Goal: Information Seeking & Learning: Learn about a topic

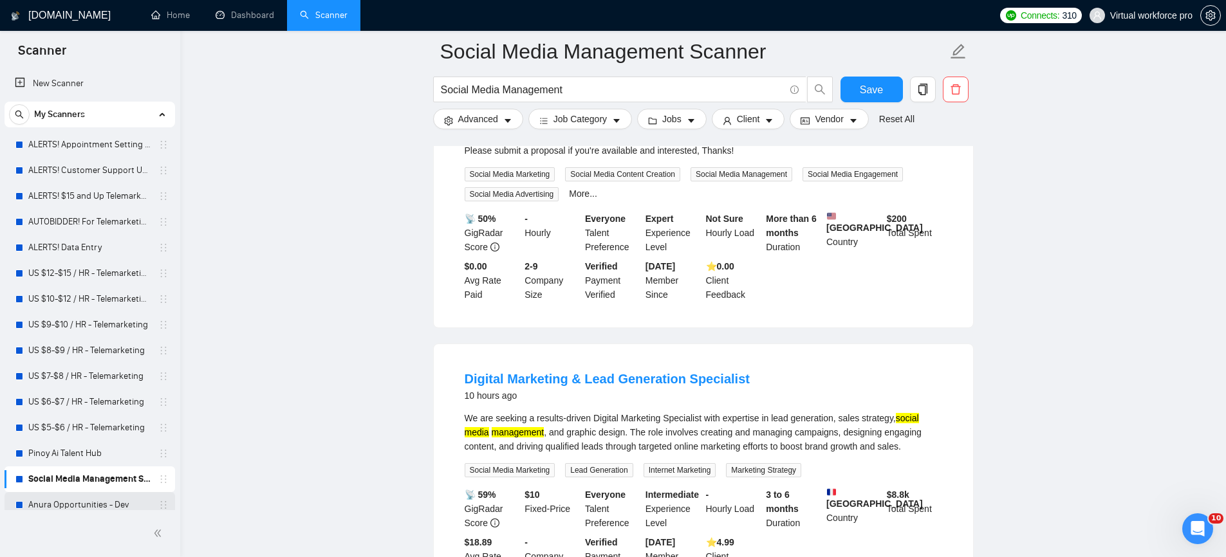
click at [105, 504] on link "Anura Opportunities - Dev" at bounding box center [89, 505] width 122 height 26
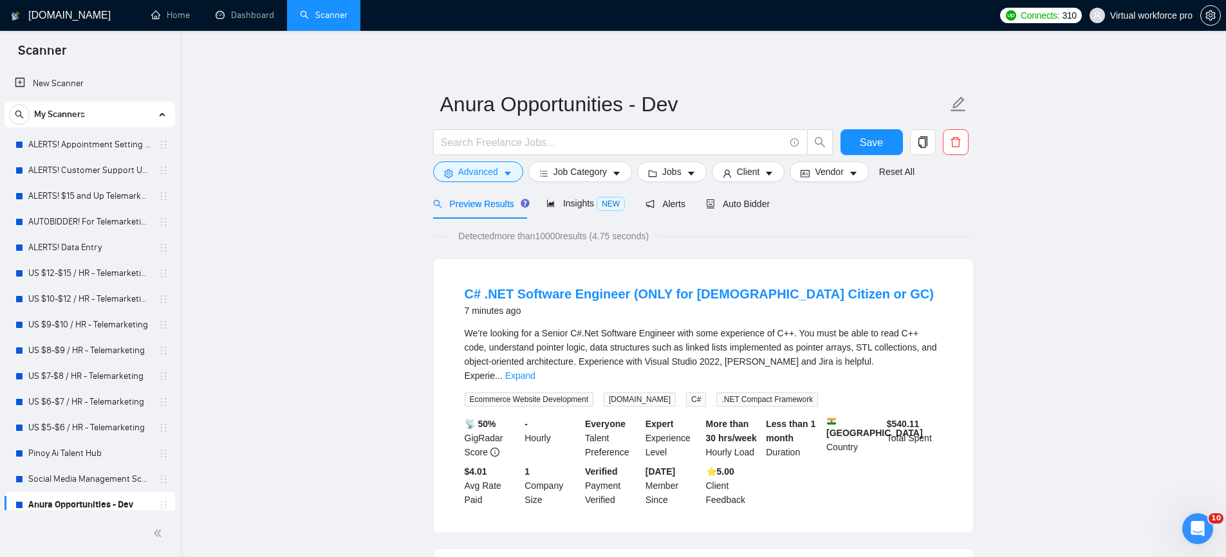
click at [585, 206] on span "Insights NEW" at bounding box center [585, 203] width 78 height 10
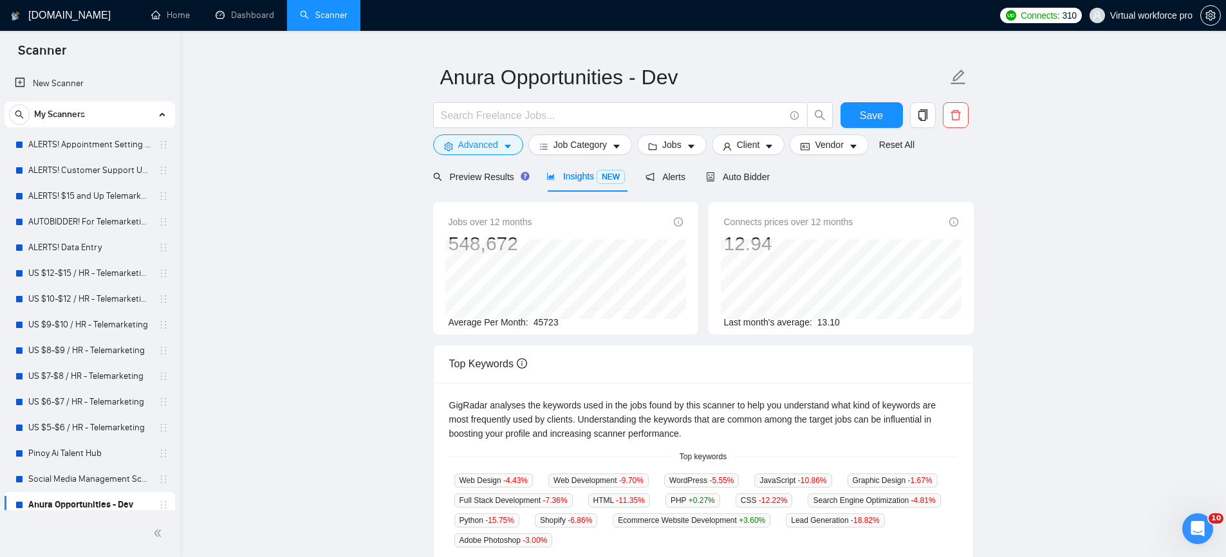
scroll to position [36, 0]
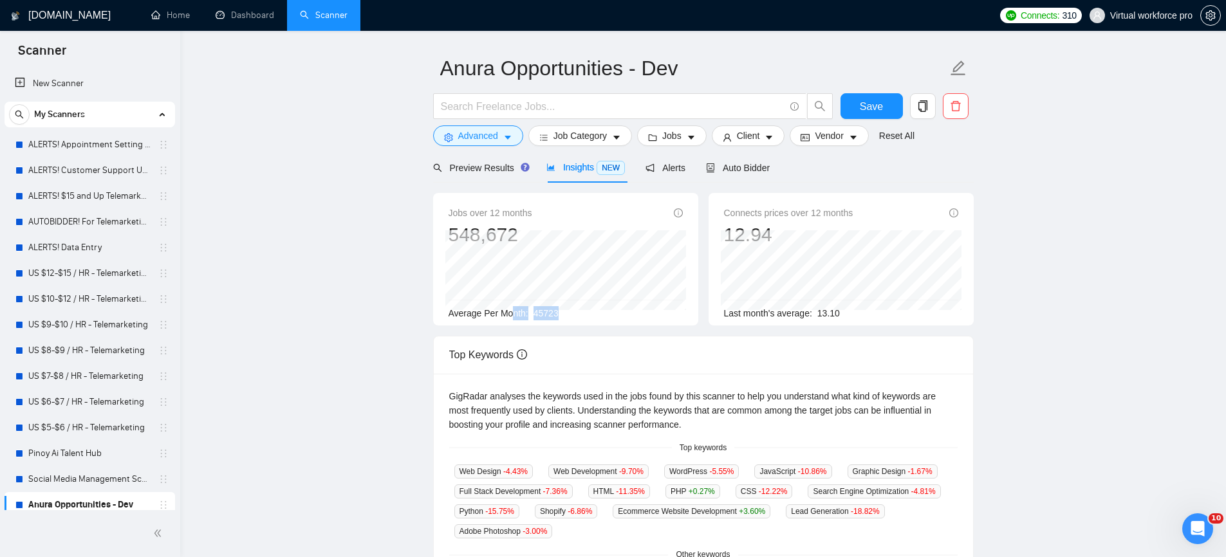
drag, startPoint x: 555, startPoint y: 315, endPoint x: 513, endPoint y: 313, distance: 41.8
click at [513, 313] on div "Average Per Month: 45723" at bounding box center [565, 313] width 234 height 14
click at [549, 317] on span "45723" at bounding box center [545, 313] width 25 height 10
drag, startPoint x: 564, startPoint y: 312, endPoint x: 535, endPoint y: 320, distance: 30.0
click at [535, 320] on div "Average Per Month: 45723" at bounding box center [565, 313] width 234 height 14
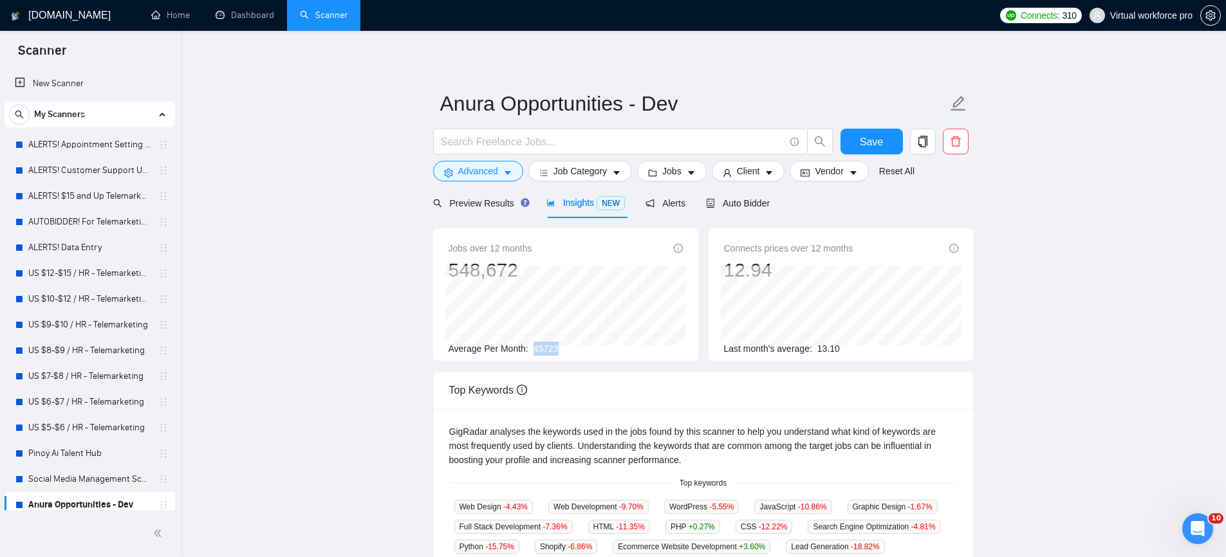
scroll to position [0, 0]
click at [484, 208] on span "Preview Results" at bounding box center [479, 204] width 93 height 10
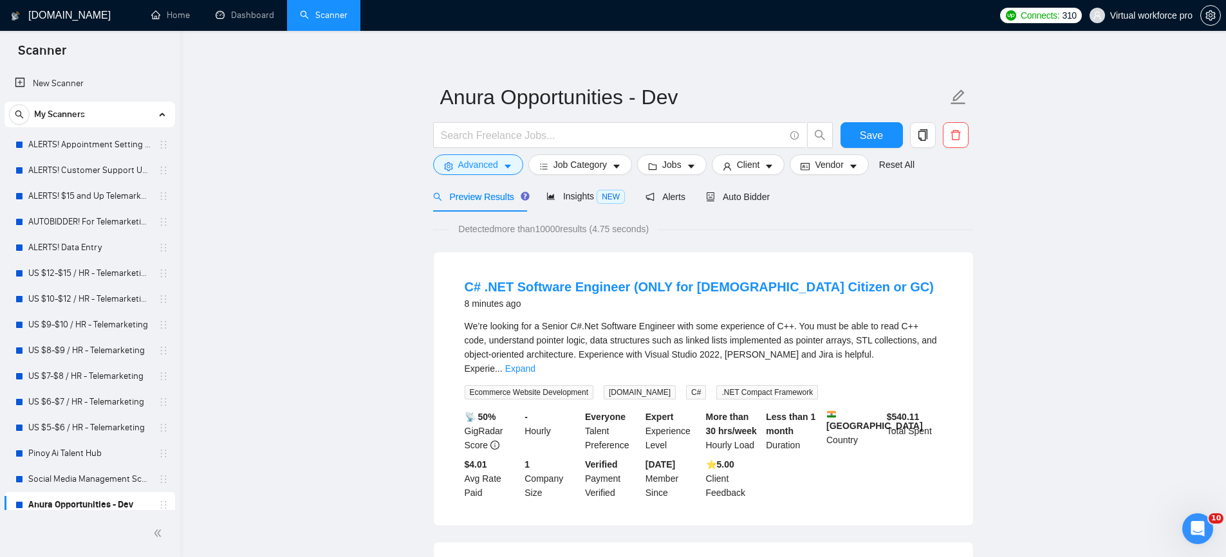
scroll to position [8, 0]
drag, startPoint x: 520, startPoint y: 302, endPoint x: 446, endPoint y: 302, distance: 74.6
click at [446, 302] on div "C# .NET Software Engineer (ONLY for [DEMOGRAPHIC_DATA] or GC) 8 minutes ago We’…" at bounding box center [703, 388] width 539 height 273
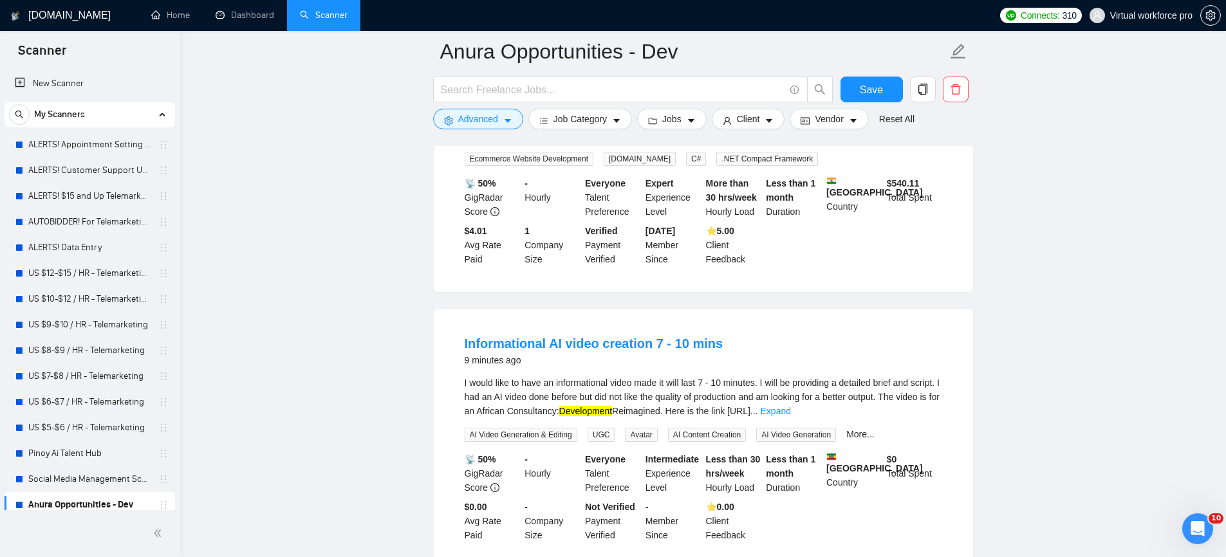
scroll to position [255, 0]
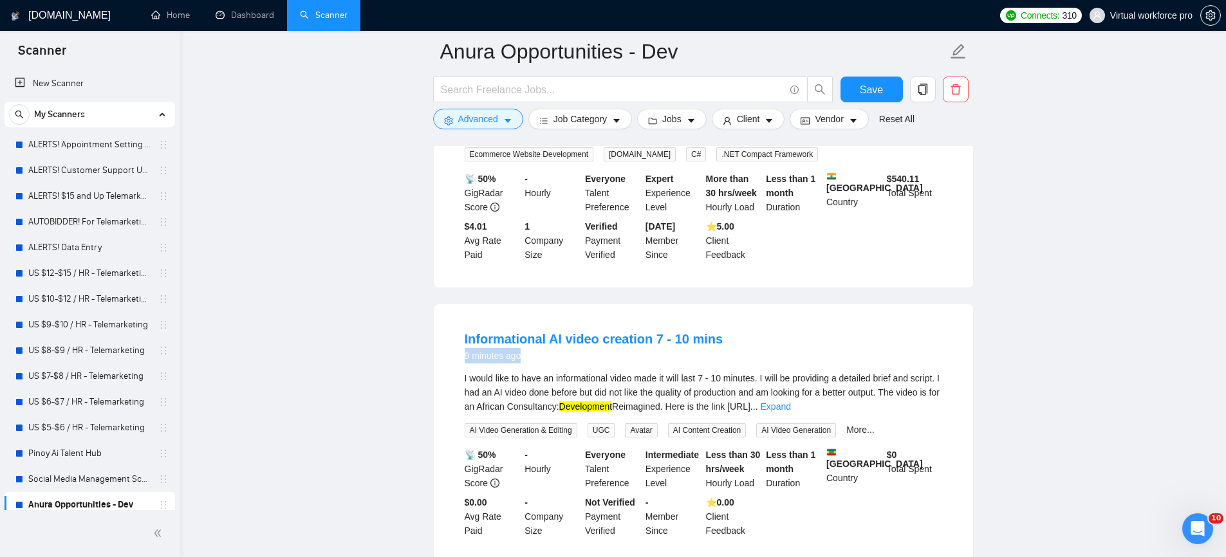
drag, startPoint x: 484, startPoint y: 347, endPoint x: 463, endPoint y: 344, distance: 20.7
click at [465, 348] on div "9 minutes ago" at bounding box center [594, 355] width 259 height 15
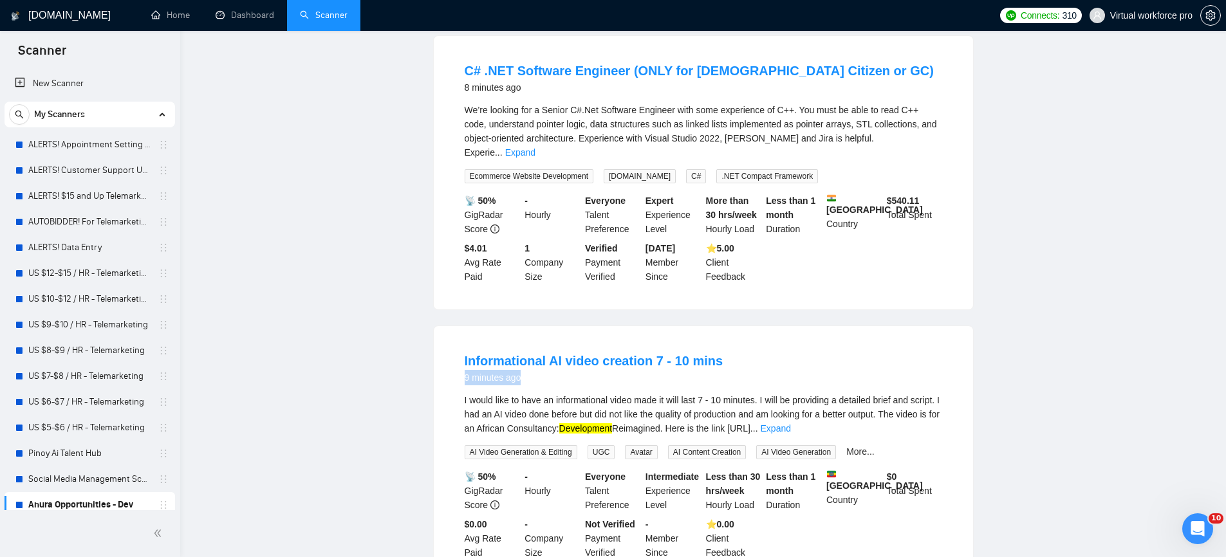
scroll to position [0, 0]
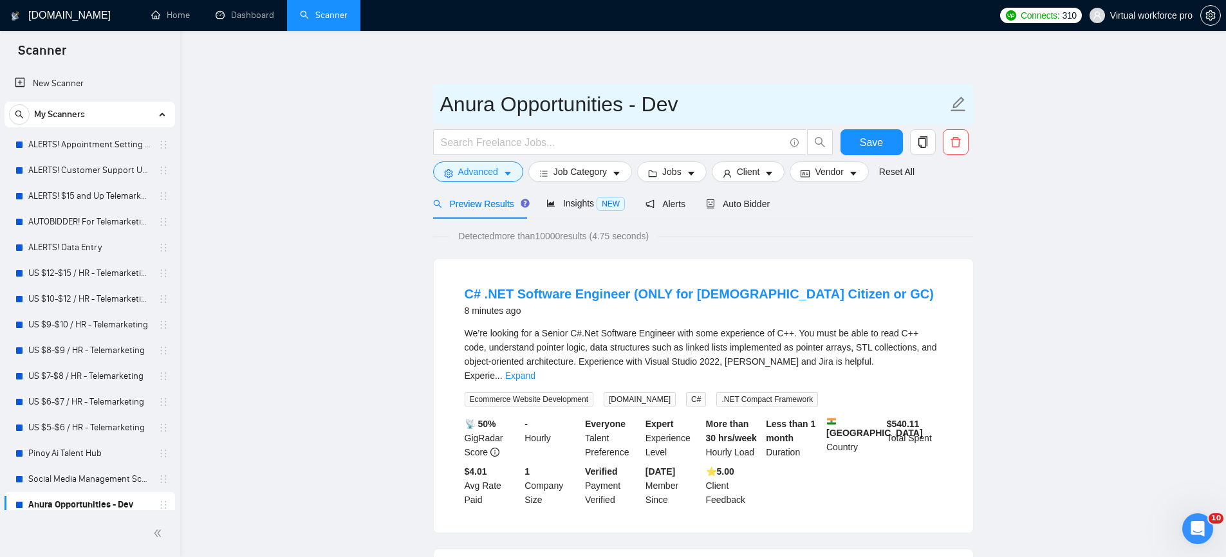
click at [593, 107] on input "Anura Opportunities - Dev" at bounding box center [693, 104] width 507 height 32
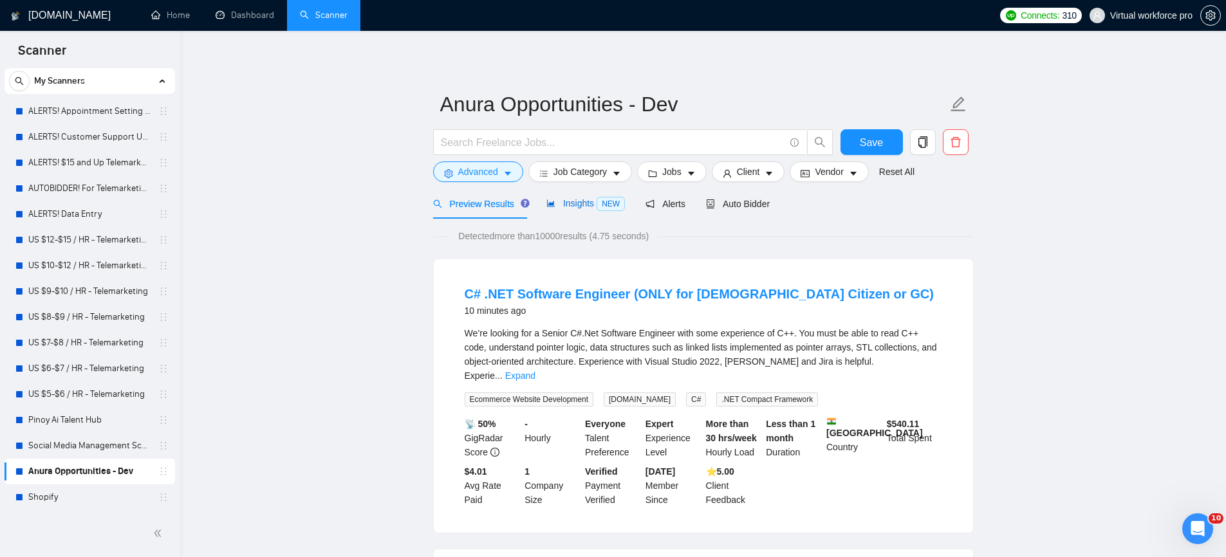
click at [575, 205] on span "Insights NEW" at bounding box center [585, 203] width 78 height 10
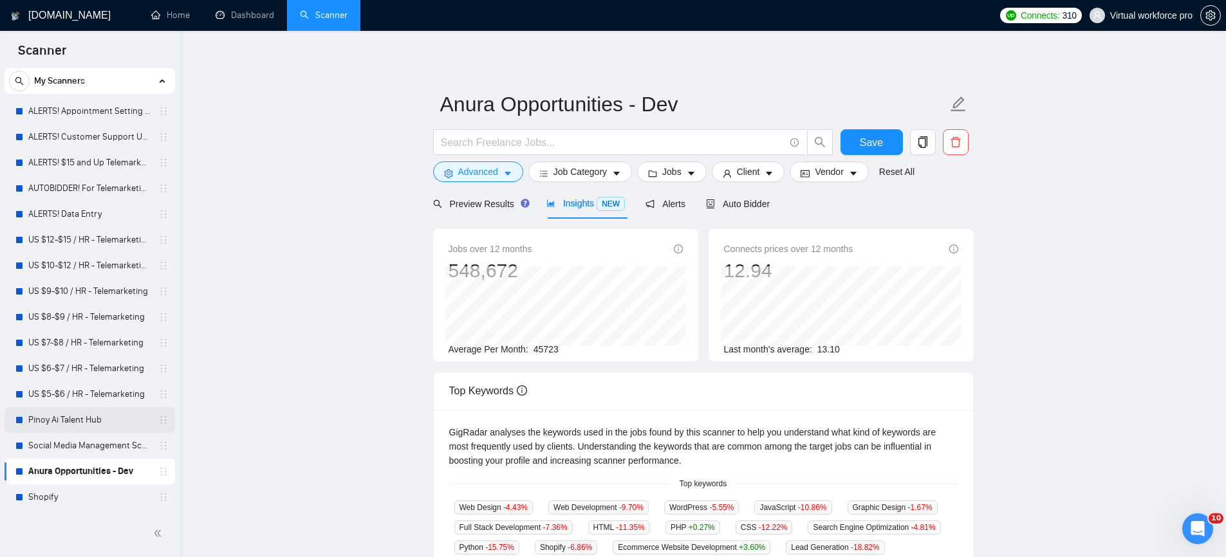
click at [107, 409] on link "Pinoy Ai Talent Hub" at bounding box center [89, 420] width 122 height 26
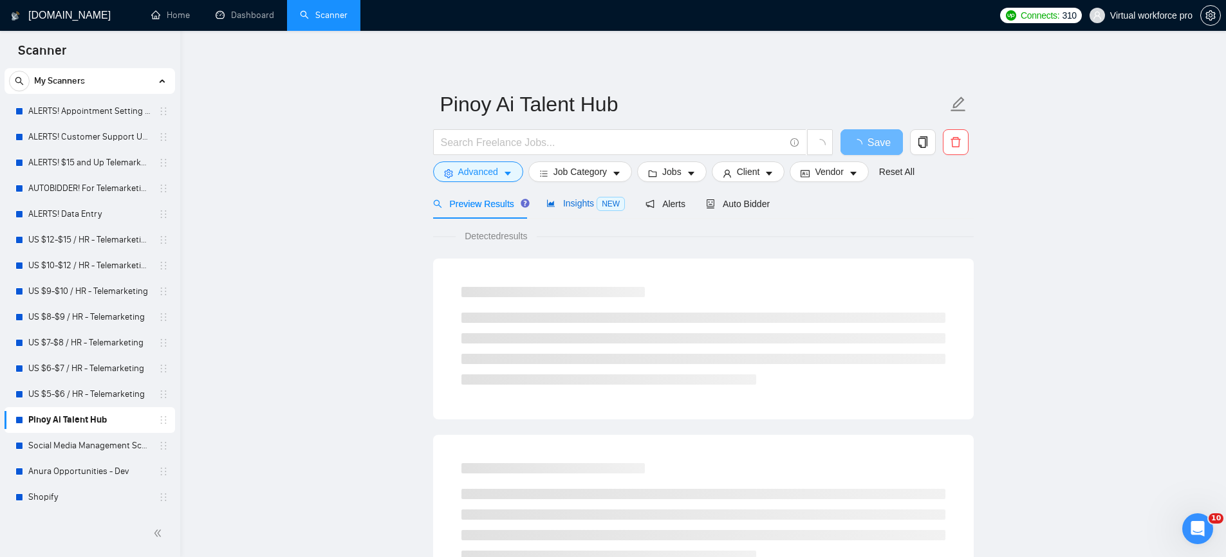
click at [580, 205] on span "Insights NEW" at bounding box center [585, 203] width 78 height 10
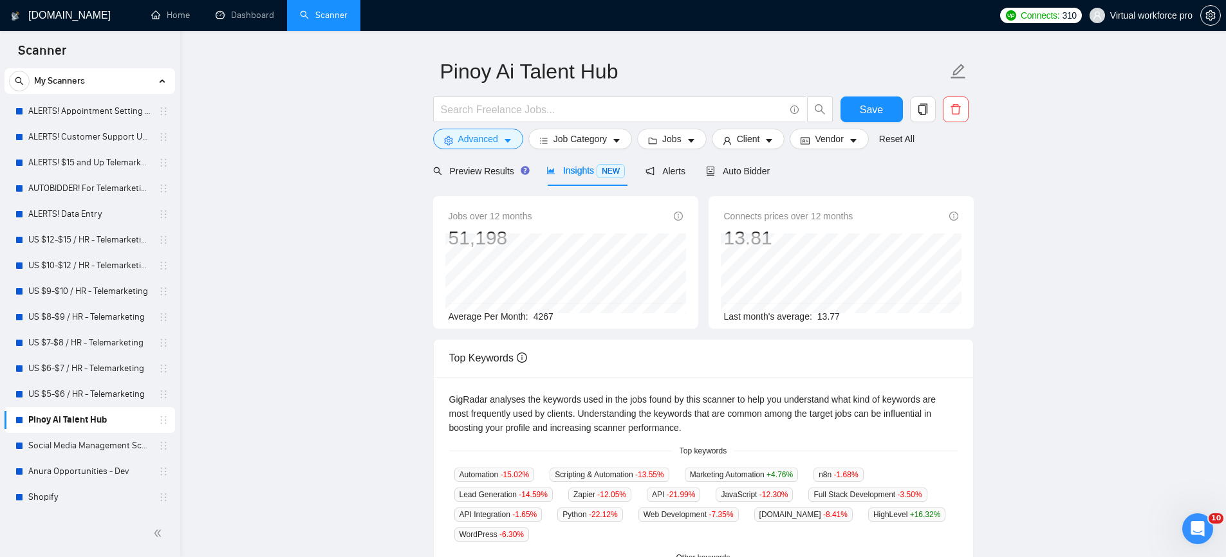
scroll to position [44, 0]
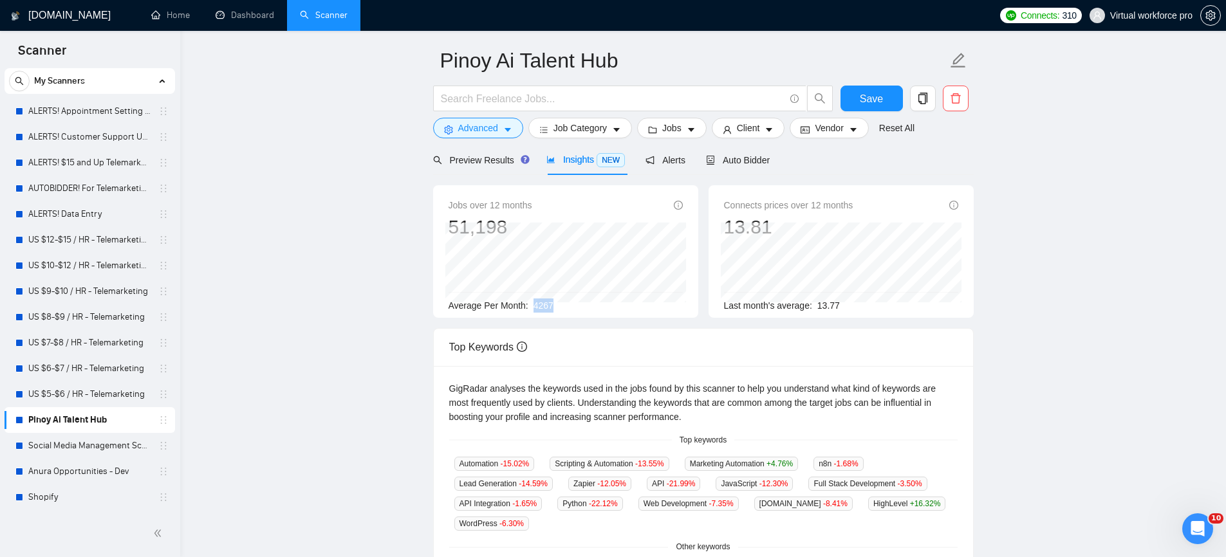
drag, startPoint x: 558, startPoint y: 300, endPoint x: 536, endPoint y: 304, distance: 22.2
click at [536, 304] on div "Average Per Month: 4267" at bounding box center [565, 306] width 234 height 14
click at [486, 165] on span "Preview Results" at bounding box center [479, 160] width 93 height 10
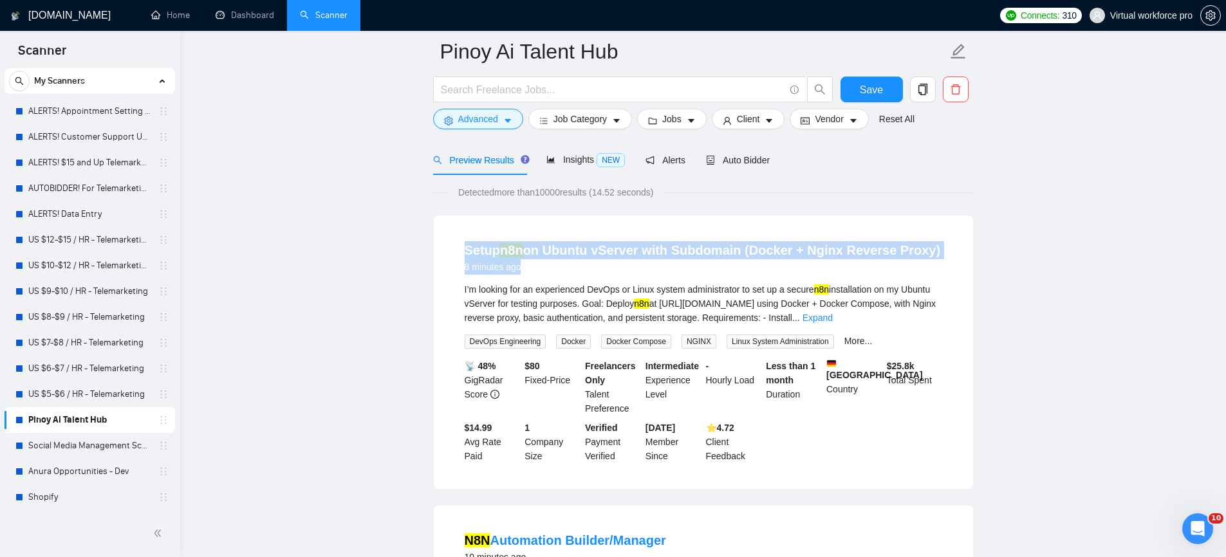
drag, startPoint x: 441, startPoint y: 237, endPoint x: 494, endPoint y: 280, distance: 67.7
click at [544, 260] on div "Setup n8n on Ubuntu vServer with Subdomain (Docker + Nginx Reverse Proxy) 8 min…" at bounding box center [703, 352] width 539 height 273
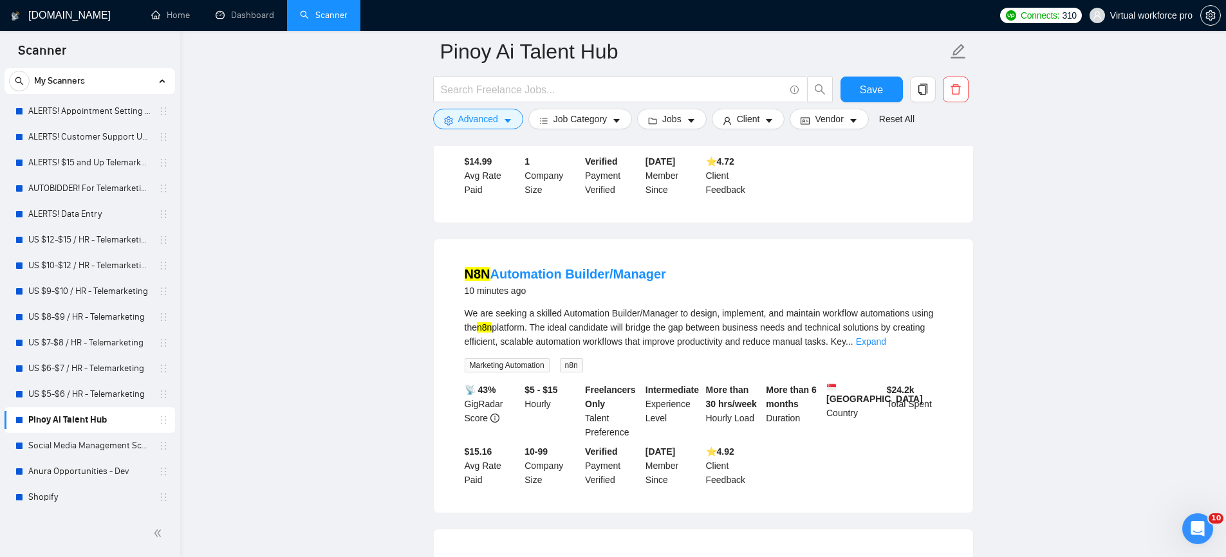
scroll to position [325, 0]
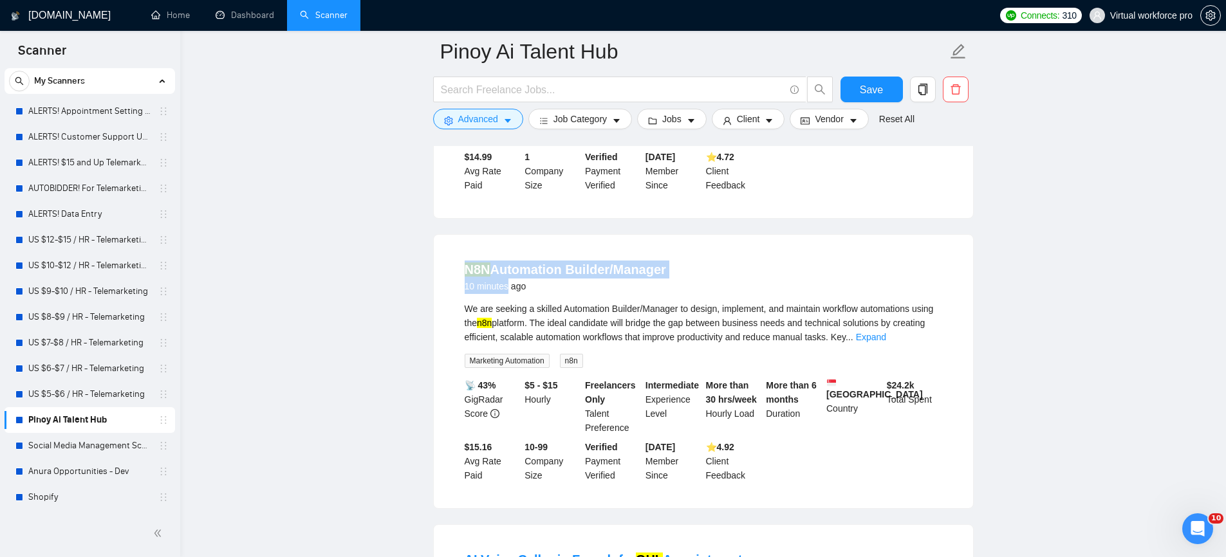
drag, startPoint x: 504, startPoint y: 288, endPoint x: 511, endPoint y: 289, distance: 6.6
click at [511, 289] on li "N8N Automation Builder/Manager 10 minutes ago We are seeking a skilled Automati…" at bounding box center [703, 371] width 508 height 243
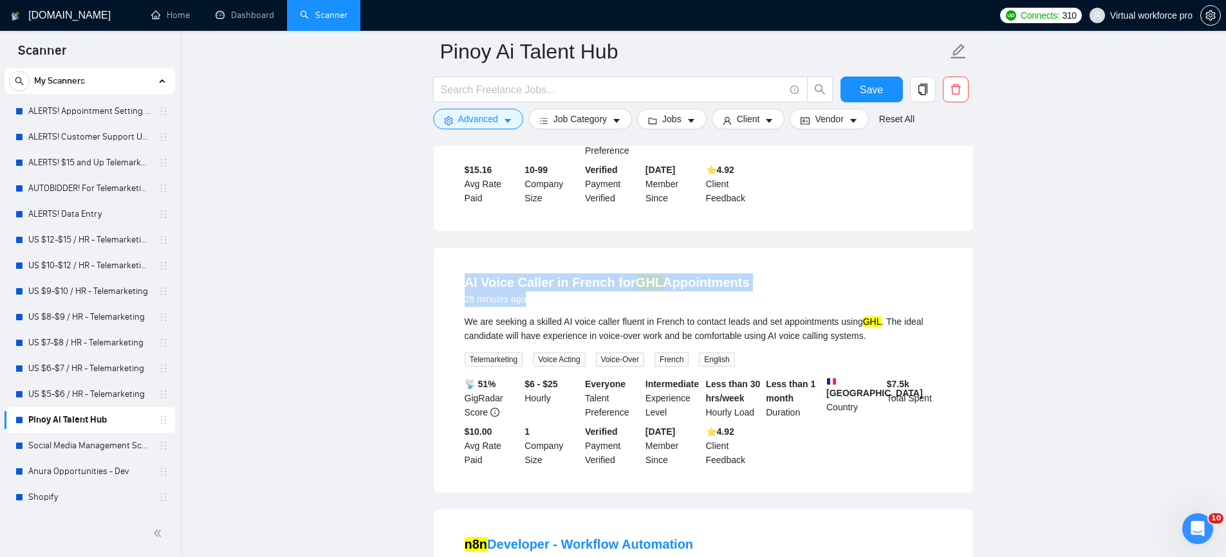
drag, startPoint x: 448, startPoint y: 281, endPoint x: 528, endPoint y: 307, distance: 84.4
click at [528, 307] on div "AI Voice Caller in French for GHL Appointments 28 minutes ago We are seeking a …" at bounding box center [703, 370] width 539 height 245
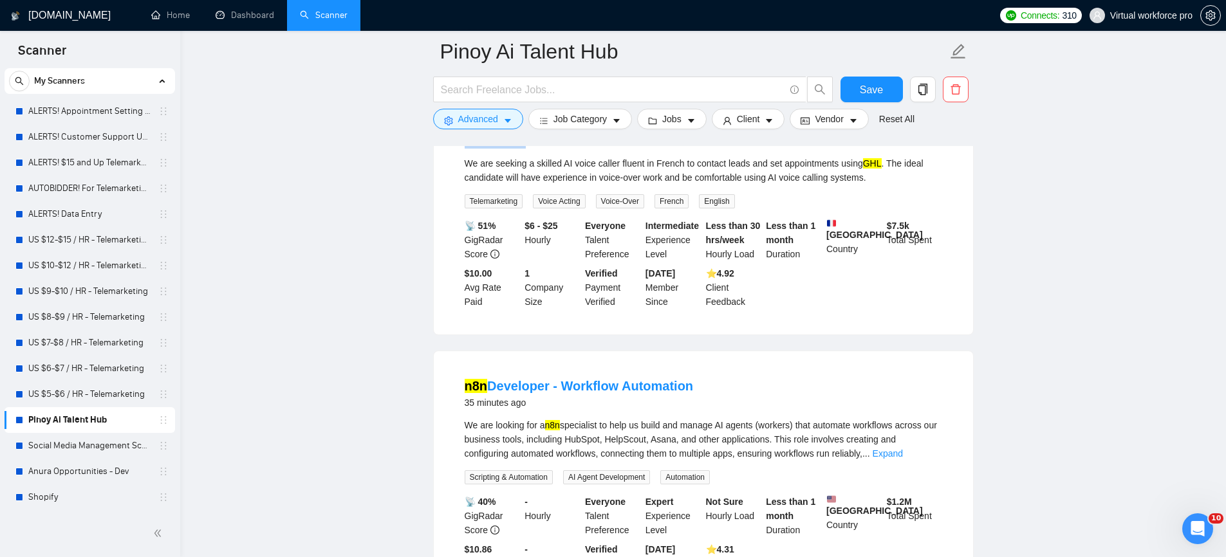
scroll to position [766, 0]
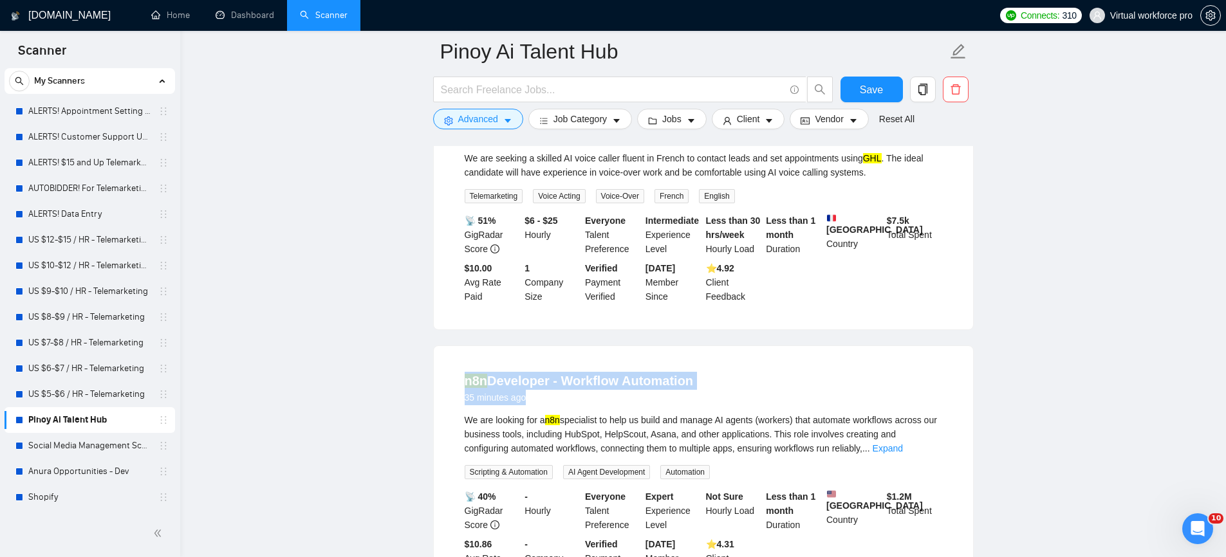
drag, startPoint x: 507, startPoint y: 395, endPoint x: 459, endPoint y: 382, distance: 50.1
click at [459, 382] on li "n8n Developer - Workflow Automation 35 minutes ago We are looking for a n8n spe…" at bounding box center [703, 476] width 508 height 228
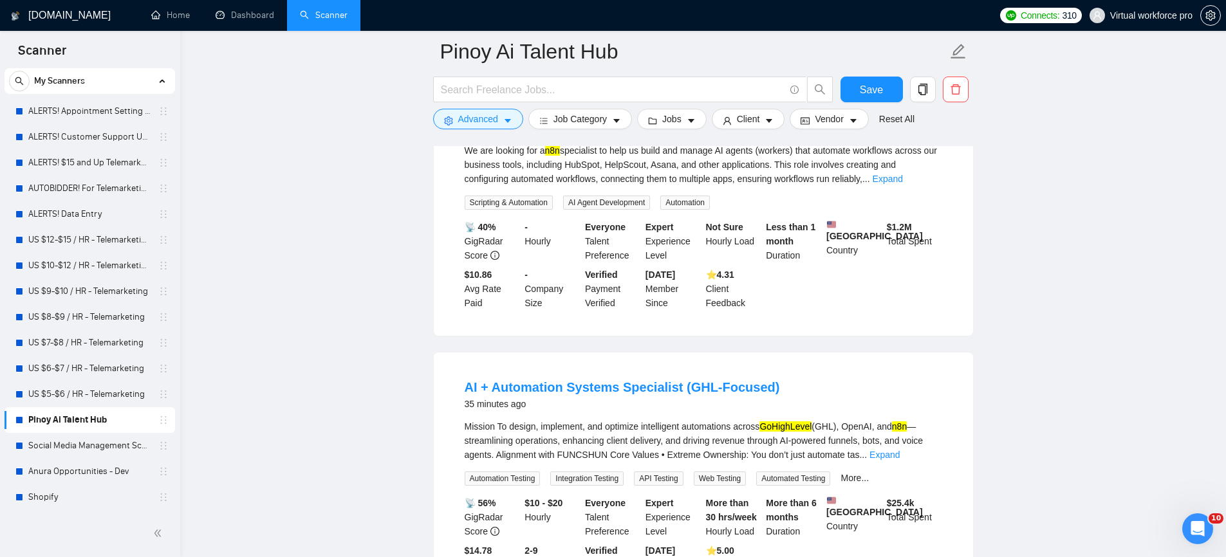
scroll to position [1036, 0]
